Goal: Task Accomplishment & Management: Complete application form

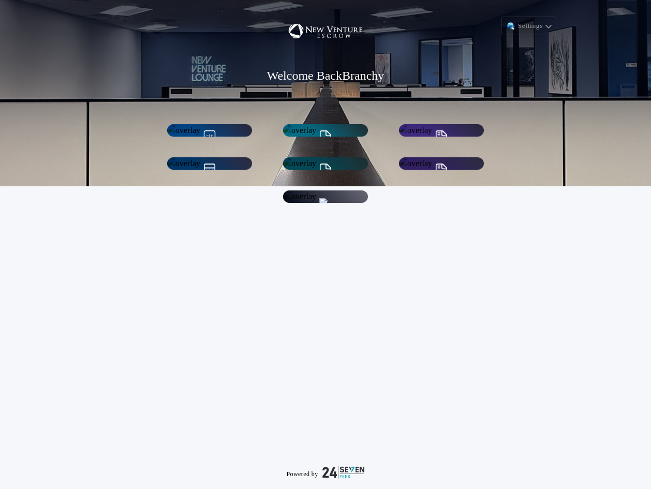
click at [335, 207] on h1 "Seller Net Sheets" at bounding box center [325, 201] width 59 height 12
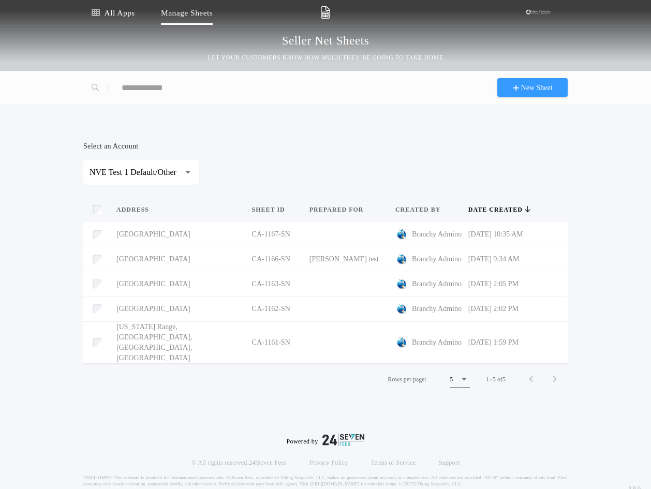
click at [517, 92] on span "New Sheet" at bounding box center [533, 87] width 40 height 11
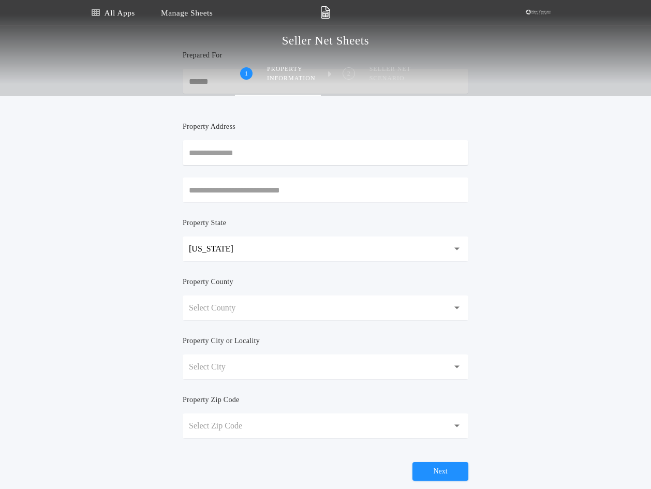
scroll to position [155, 0]
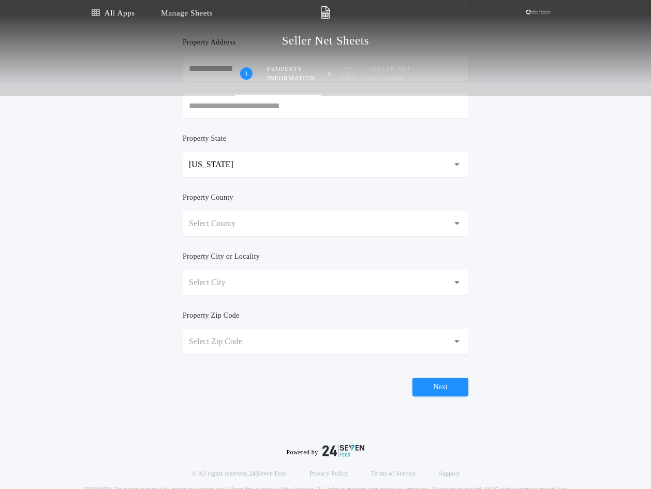
click at [392, 219] on button "Select County" at bounding box center [326, 223] width 286 height 25
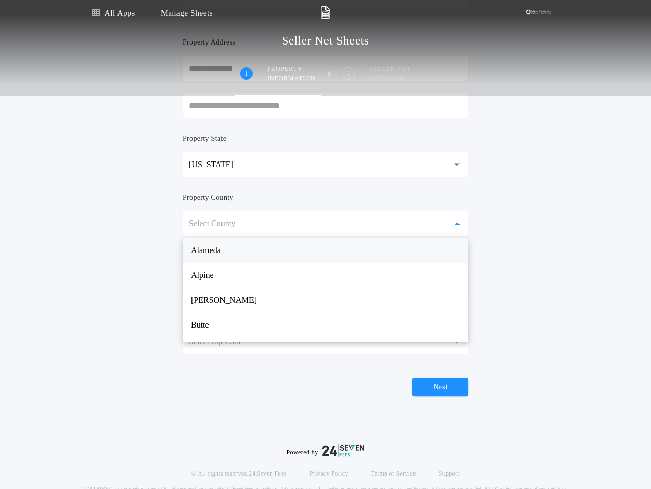
click at [410, 252] on p "Alameda" at bounding box center [326, 250] width 286 height 25
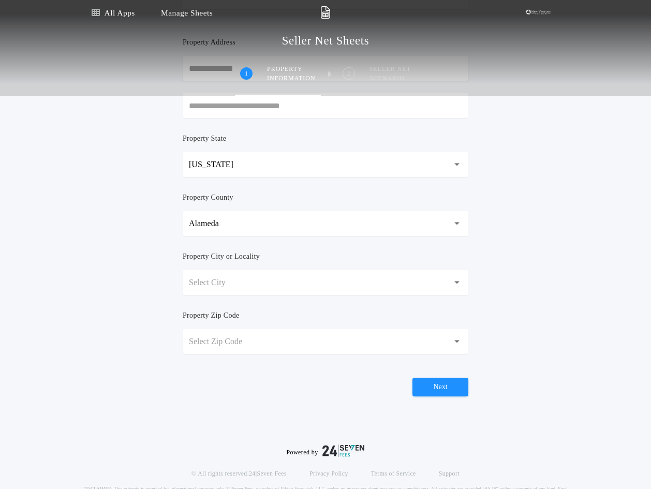
click at [376, 273] on button "Select City" at bounding box center [326, 282] width 286 height 25
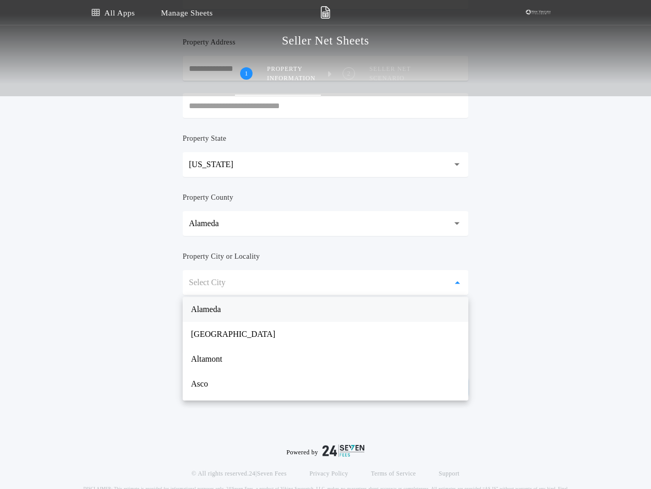
click at [366, 311] on p "Alameda" at bounding box center [326, 309] width 286 height 25
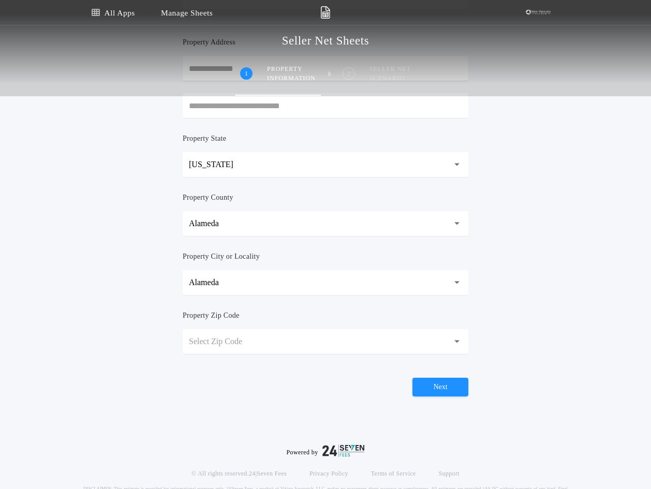
click at [357, 341] on button "Select Zip Code" at bounding box center [326, 341] width 286 height 25
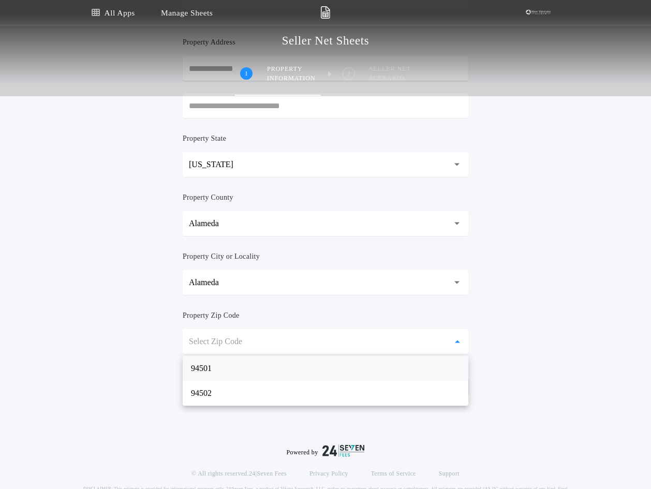
click at [348, 366] on p "94501" at bounding box center [326, 368] width 286 height 25
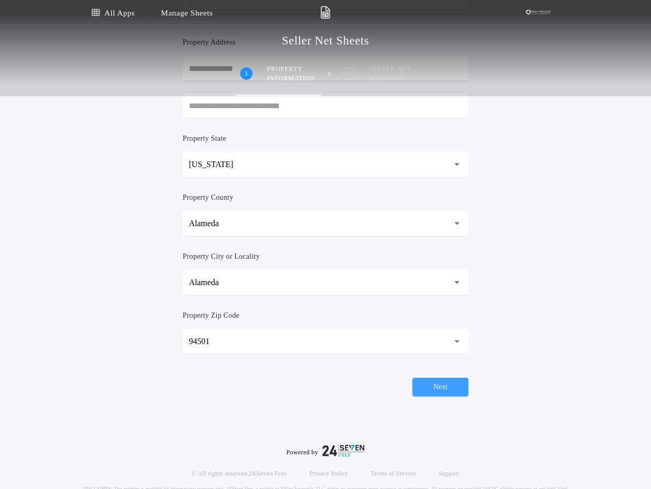
click at [464, 386] on button "Next" at bounding box center [441, 387] width 56 height 19
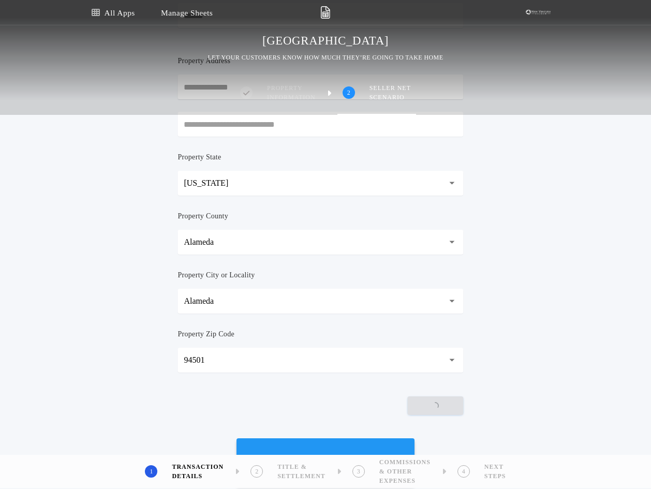
scroll to position [0, 0]
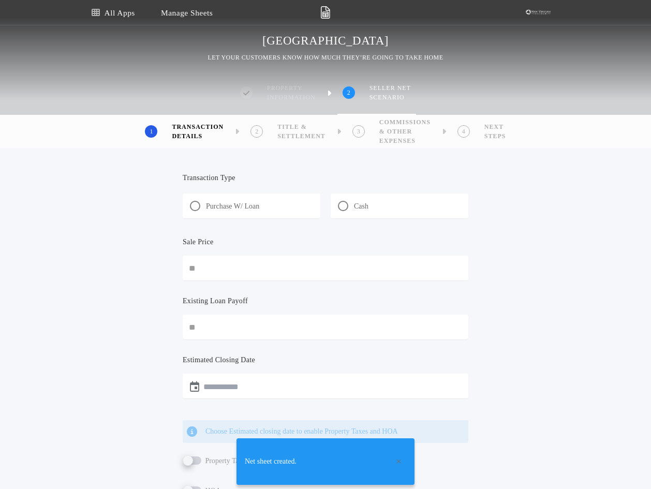
click at [267, 207] on div "Purchase W/ Loan" at bounding box center [252, 206] width 138 height 25
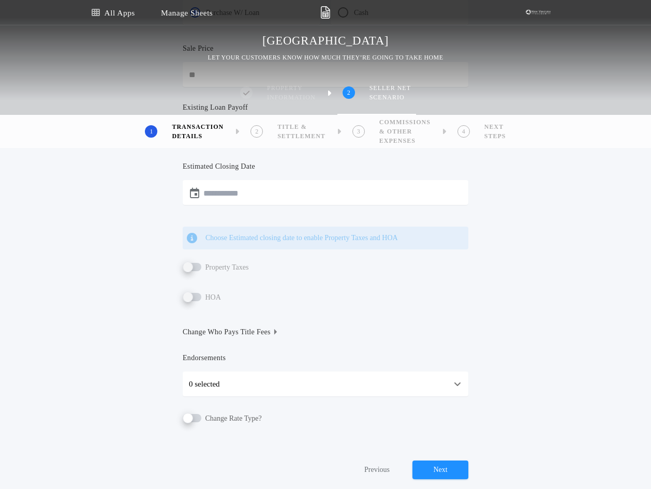
scroll to position [259, 0]
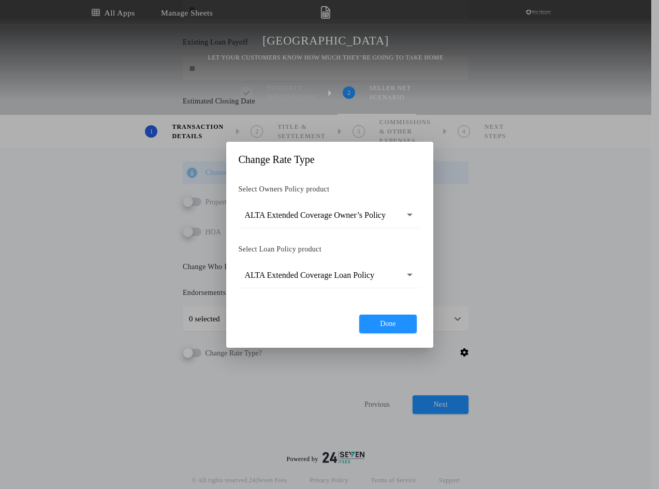
click at [386, 215] on p "ALTA Extended Coverage Owner’s Policy" at bounding box center [323, 215] width 157 height 12
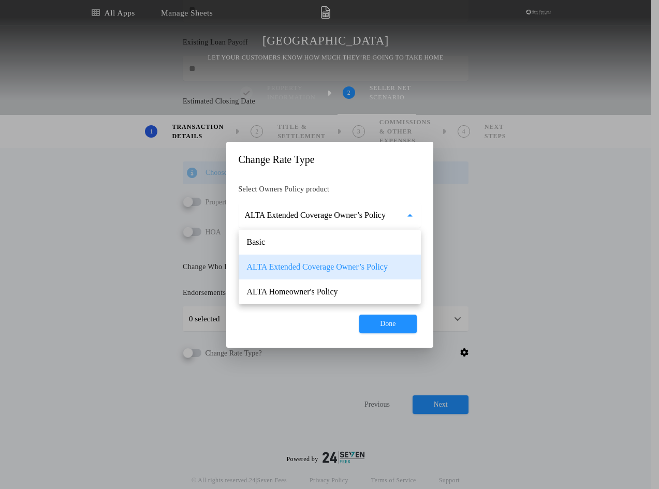
click at [386, 215] on p "ALTA Extended Coverage Owner’s Policy" at bounding box center [323, 215] width 157 height 12
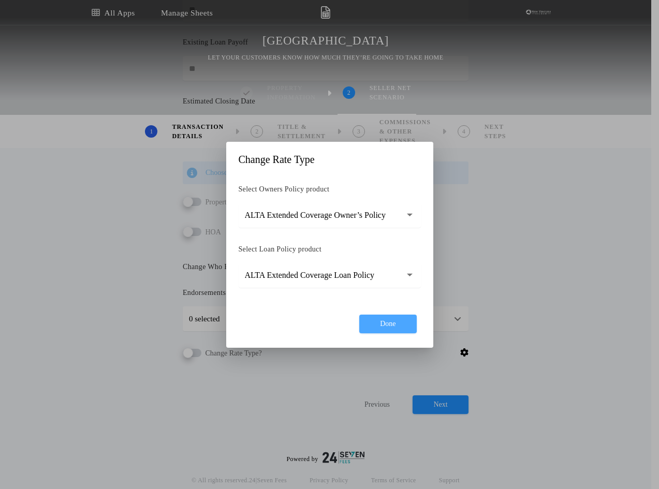
click at [396, 323] on button "Done" at bounding box center [387, 324] width 57 height 19
click at [357, 280] on p "ALTA Extended Coverage Loan Policy" at bounding box center [318, 275] width 147 height 12
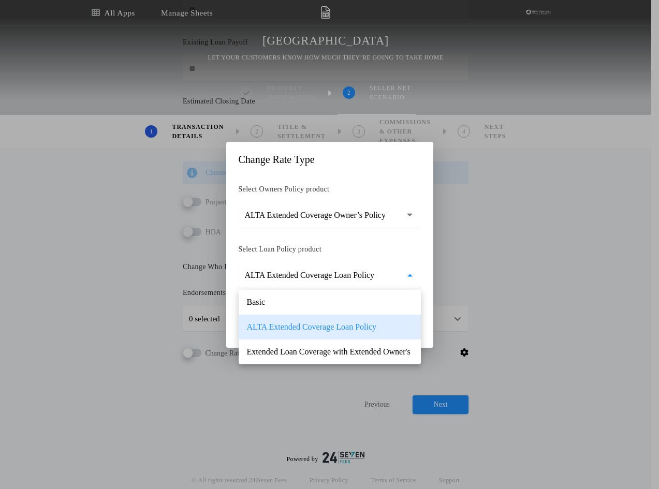
click at [383, 219] on p "ALTA Extended Coverage Owner’s Policy" at bounding box center [323, 215] width 157 height 12
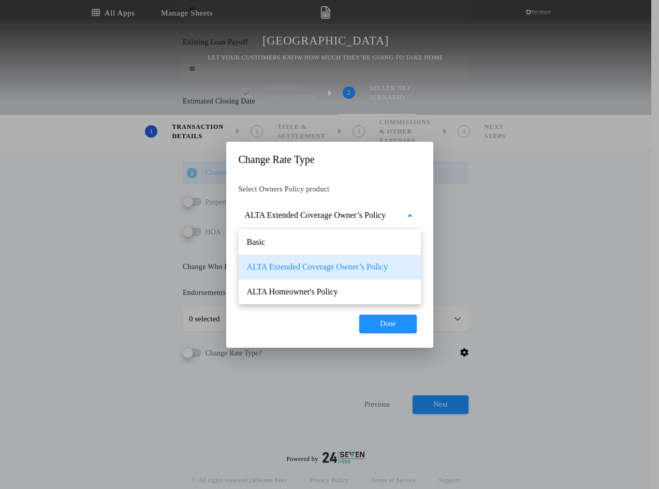
click at [506, 314] on div "**********" at bounding box center [329, 244] width 659 height 489
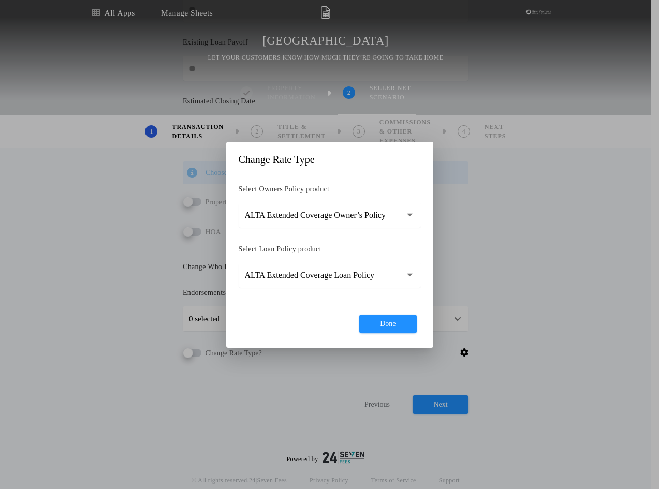
drag, startPoint x: 486, startPoint y: 273, endPoint x: 460, endPoint y: 293, distance: 32.5
click at [490, 271] on div "**********" at bounding box center [329, 244] width 659 height 489
click at [409, 313] on div "**********" at bounding box center [329, 266] width 207 height 164
drag, startPoint x: 409, startPoint y: 313, endPoint x: 406, endPoint y: 327, distance: 13.6
click at [409, 314] on div "**********" at bounding box center [329, 266] width 207 height 164
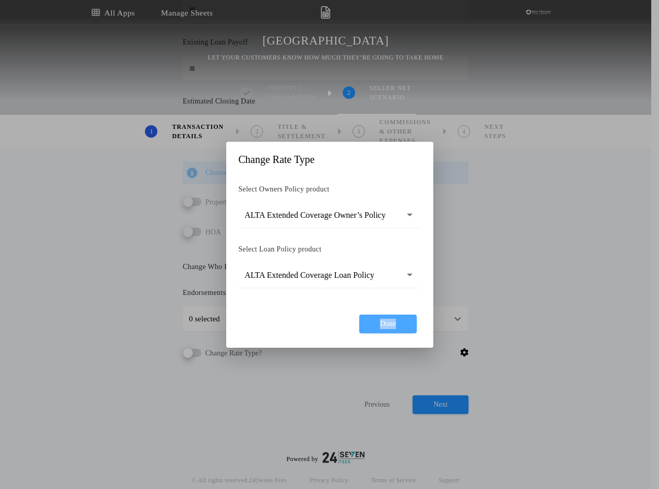
click at [406, 327] on button "Done" at bounding box center [387, 324] width 57 height 19
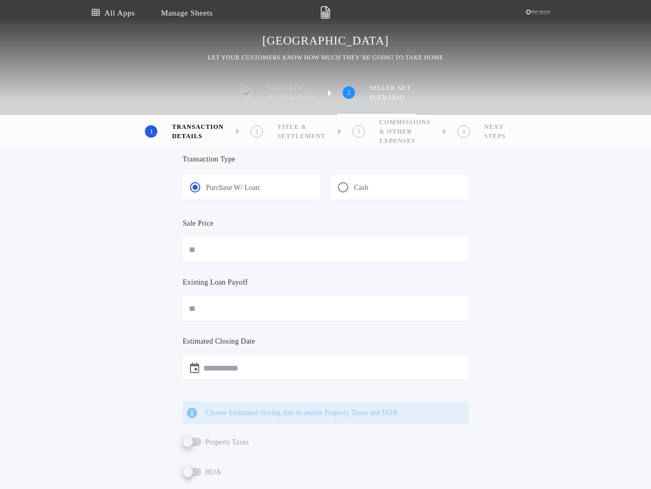
scroll to position [0, 0]
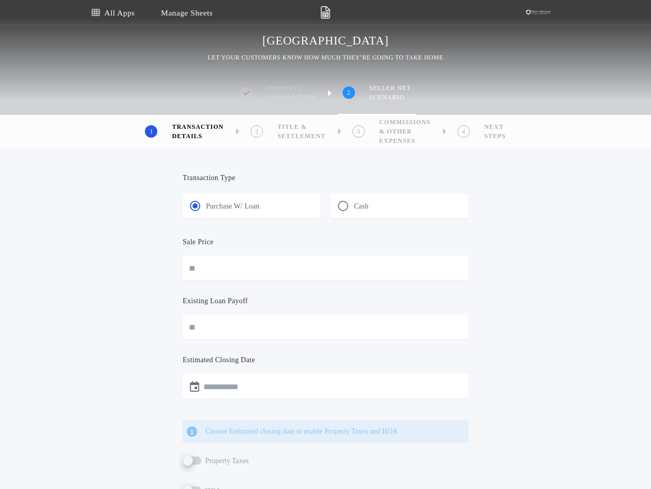
click at [390, 211] on div "Cash" at bounding box center [400, 206] width 138 height 25
click at [311, 211] on div "Purchase W/ Loan" at bounding box center [252, 206] width 138 height 25
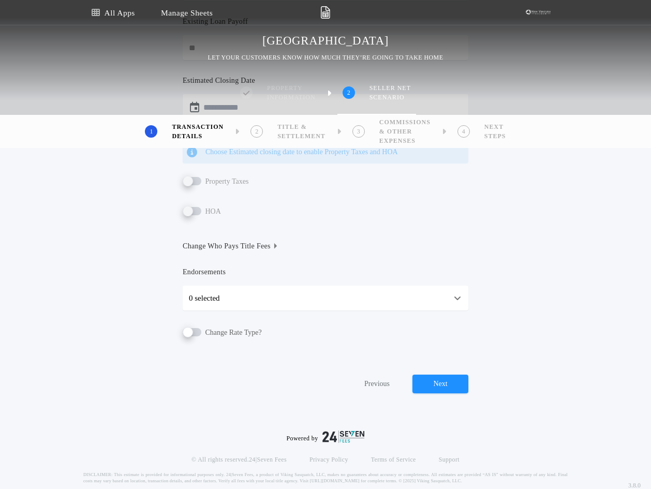
scroll to position [296, 0]
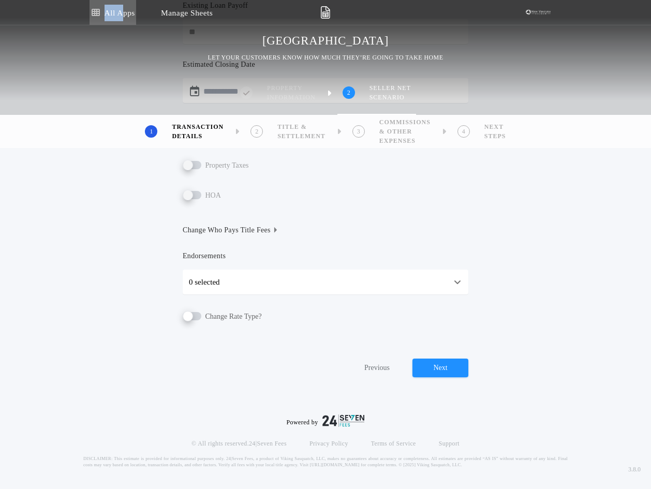
drag, startPoint x: 143, startPoint y: 7, endPoint x: 120, endPoint y: 10, distance: 22.9
click at [120, 10] on div "All Apps Manage Sheets" at bounding box center [151, 12] width 123 height 25
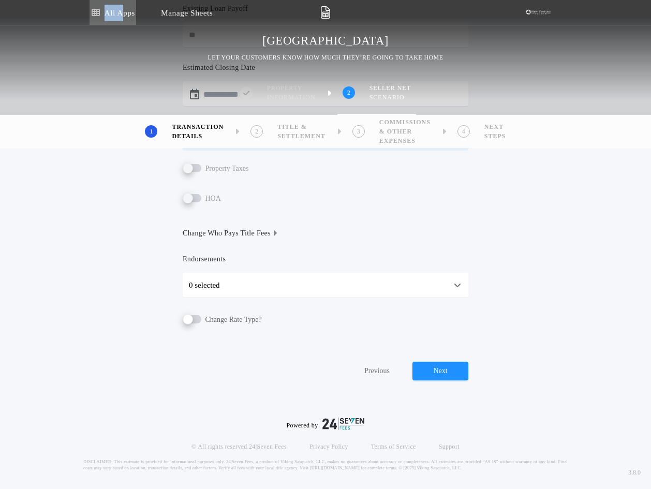
click at [120, 10] on link "All Apps" at bounding box center [113, 12] width 47 height 25
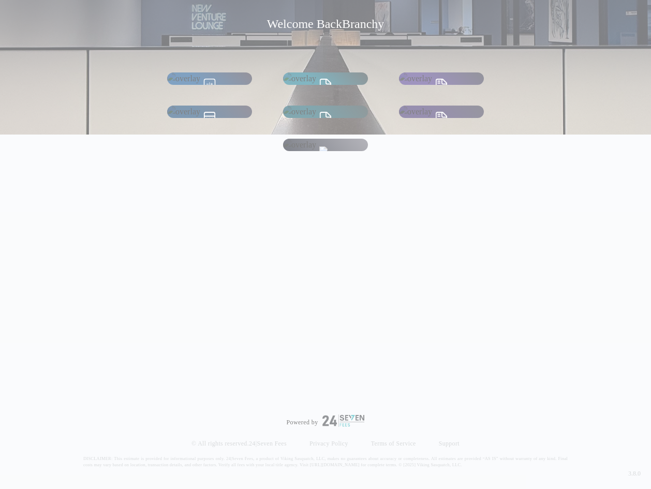
scroll to position [52, 0]
